Goal: Navigation & Orientation: Find specific page/section

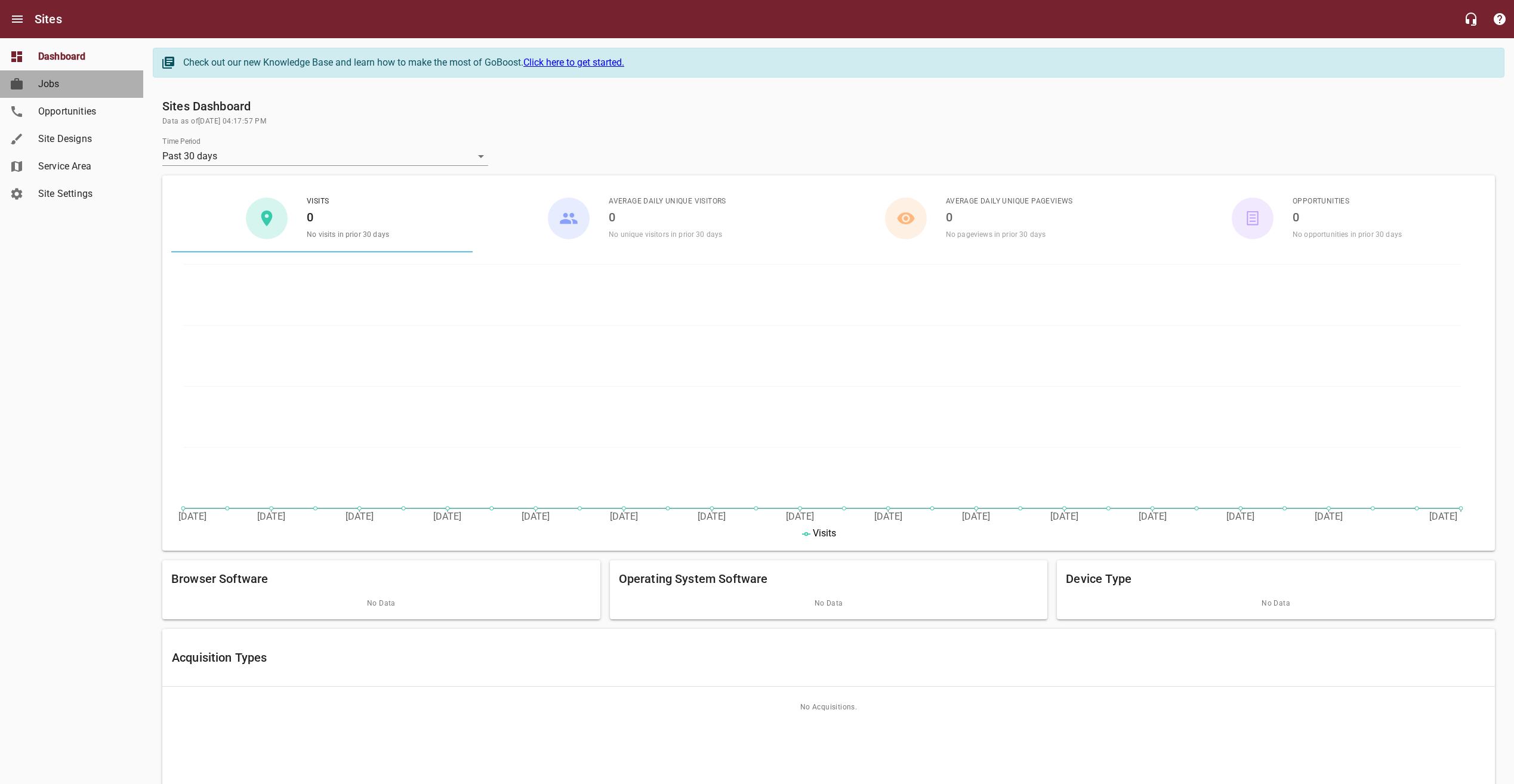
click at [47, 82] on span "Jobs" at bounding box center [84, 84] width 91 height 14
